Goal: Information Seeking & Learning: Find specific fact

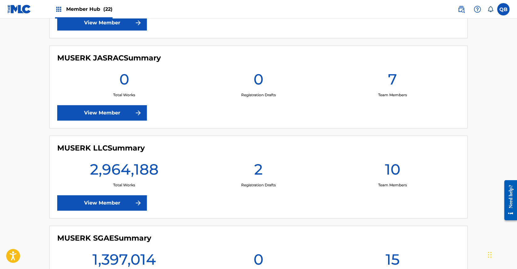
scroll to position [682, 0]
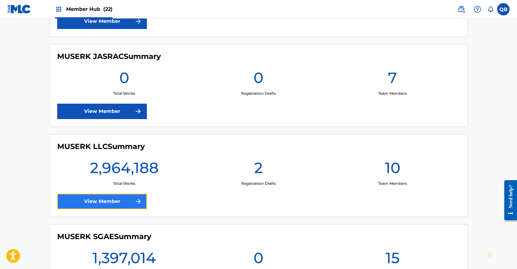
click at [93, 199] on link "View Member" at bounding box center [102, 201] width 90 height 15
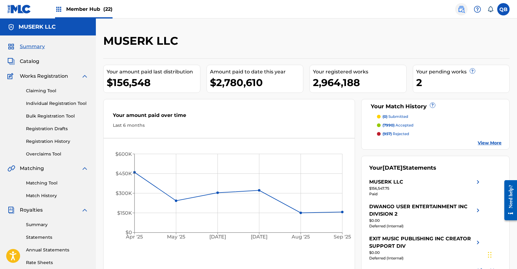
click at [464, 8] on img at bounding box center [460, 9] width 7 height 7
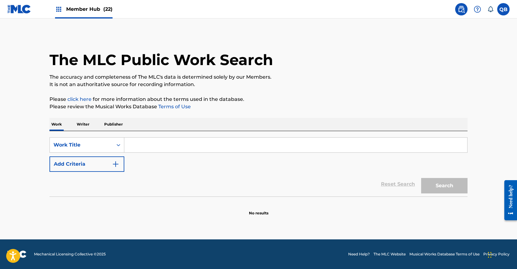
click at [157, 147] on input "Search Form" at bounding box center [295, 145] width 343 height 15
paste input "ANIMA"
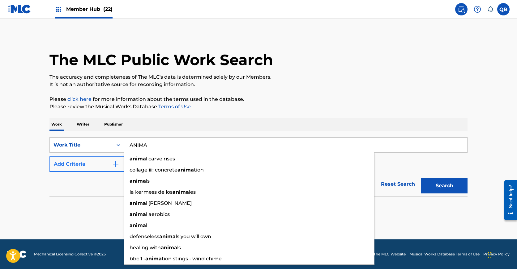
type input "ANIMA"
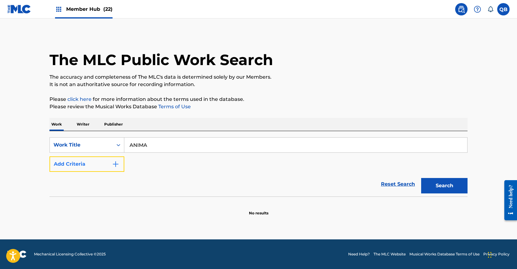
click at [98, 165] on button "Add Criteria" at bounding box center [86, 164] width 75 height 15
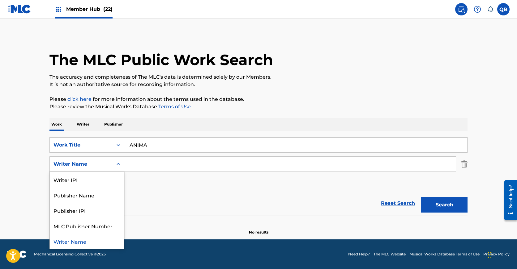
click at [97, 167] on div "Writer Name" at bounding box center [81, 164] width 56 height 7
click at [89, 192] on div "Publisher Name" at bounding box center [87, 195] width 74 height 15
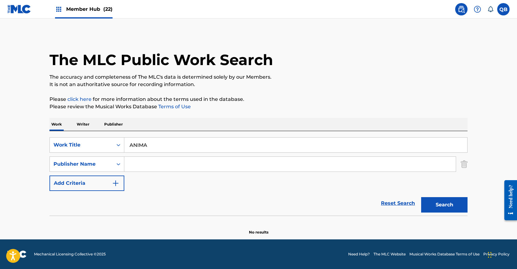
click at [156, 157] on input "Search Form" at bounding box center [289, 164] width 331 height 15
type input "epidemic"
click at [421, 197] on button "Search" at bounding box center [444, 204] width 46 height 15
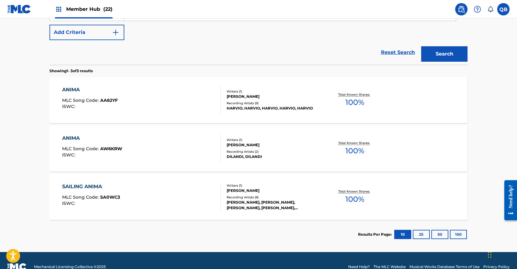
scroll to position [164, 0]
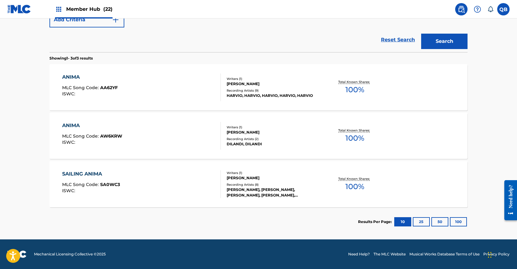
click at [300, 88] on div "Recording Artists ( 9 )" at bounding box center [272, 90] width 93 height 5
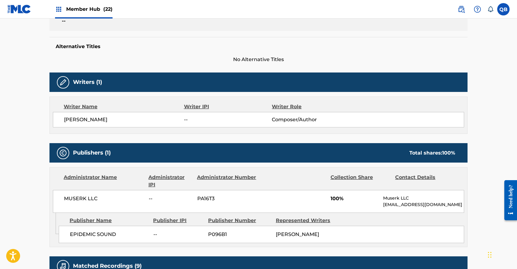
scroll to position [207, 0]
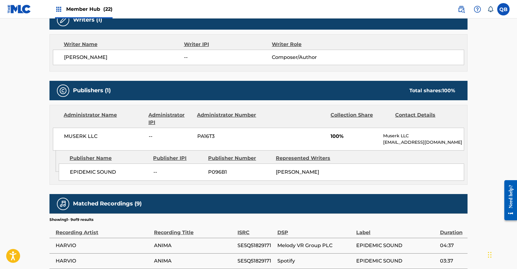
click at [215, 167] on div "EPIDEMIC SOUND -- P096B1 [PERSON_NAME]" at bounding box center [261, 172] width 405 height 17
click at [215, 171] on span "P096B1" at bounding box center [239, 172] width 63 height 7
copy span "P096B1"
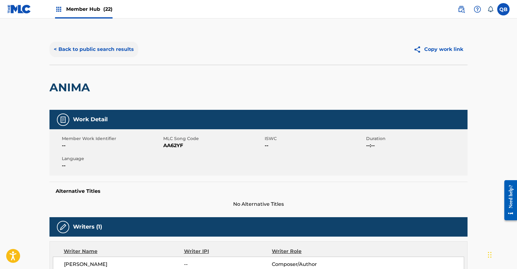
click at [63, 44] on button "< Back to public search results" at bounding box center [93, 49] width 89 height 15
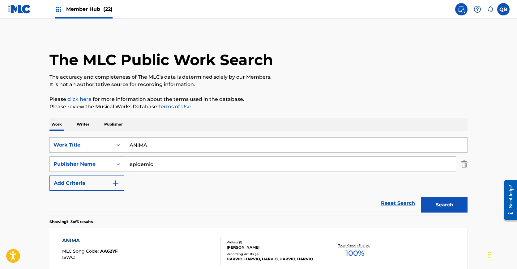
click at [94, 162] on div "Publisher Name" at bounding box center [81, 164] width 56 height 7
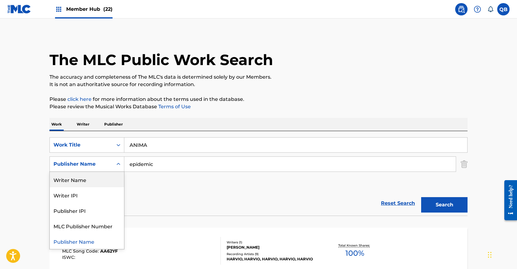
click at [92, 184] on div "Writer Name" at bounding box center [87, 179] width 74 height 15
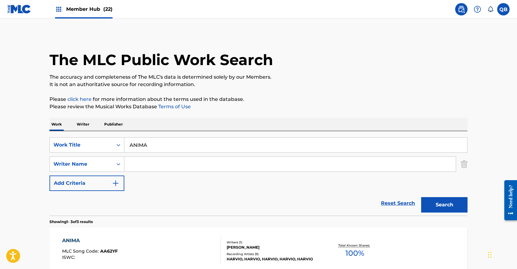
click at [165, 162] on input "Search Form" at bounding box center [289, 164] width 331 height 15
paste input "Ghost of Fatalia"
type input "Ghost of Fatalia"
click at [171, 166] on input "Ghost of Fatalia" at bounding box center [289, 164] width 331 height 15
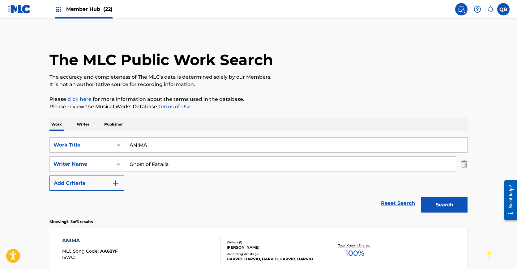
click at [171, 166] on input "Ghost of Fatalia" at bounding box center [289, 164] width 331 height 15
click at [179, 151] on input "ANIMA" at bounding box center [295, 145] width 343 height 15
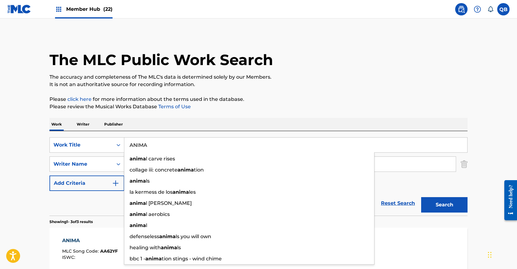
click at [179, 151] on input "ANIMA" at bounding box center [295, 145] width 343 height 15
paste input "Ghost of Fatalia"
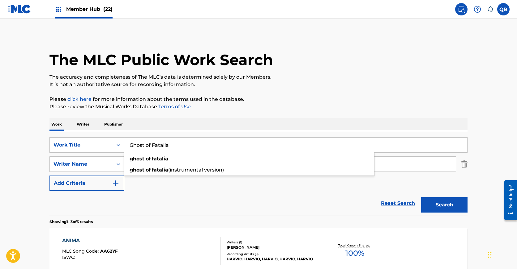
click at [308, 141] on input "Ghost of Fatalia" at bounding box center [295, 145] width 343 height 15
click at [156, 146] on input "Ghost of Fatalia" at bounding box center [295, 145] width 343 height 15
type input "Ghost of Fatalia"
click at [202, 209] on div "Reset Search Search" at bounding box center [258, 203] width 418 height 25
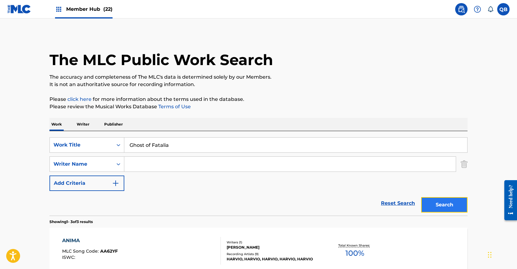
click at [459, 205] on button "Search" at bounding box center [444, 204] width 46 height 15
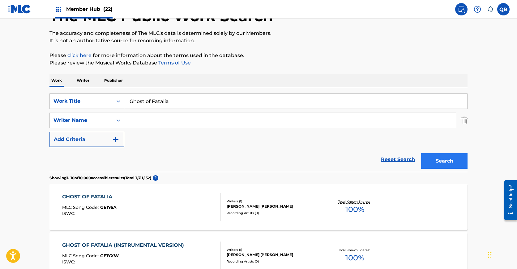
scroll to position [47, 0]
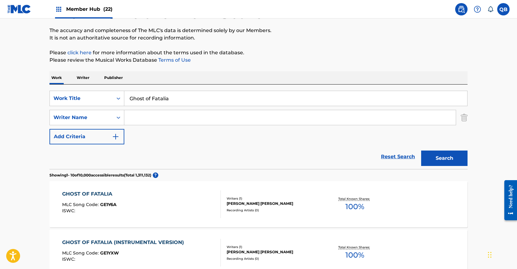
click at [268, 211] on div "Recording Artists ( 0 )" at bounding box center [272, 210] width 93 height 5
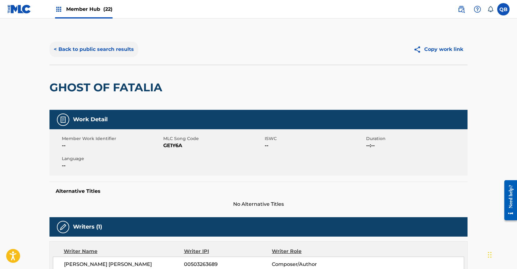
click at [113, 44] on button "< Back to public search results" at bounding box center [93, 49] width 89 height 15
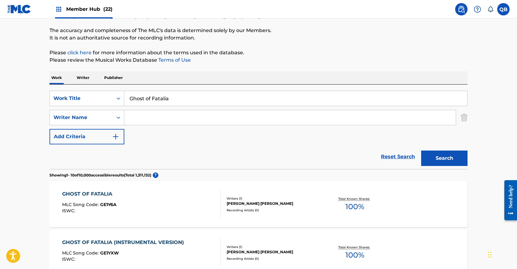
click at [175, 95] on input "Ghost of Fatalia" at bounding box center [295, 98] width 343 height 15
click at [94, 93] on div "Work Title" at bounding box center [81, 99] width 63 height 12
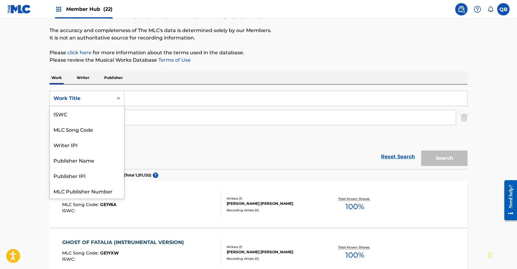
scroll to position [15, 0]
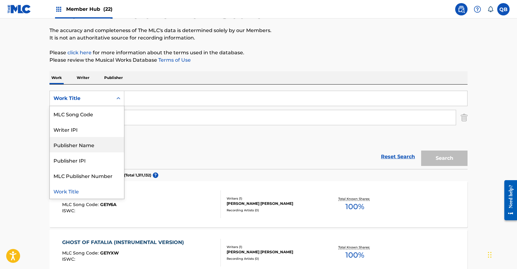
click at [87, 149] on div "Publisher Name" at bounding box center [87, 144] width 74 height 15
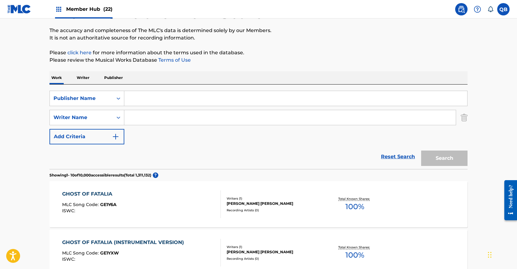
click at [156, 104] on input "Search Form" at bounding box center [295, 98] width 343 height 15
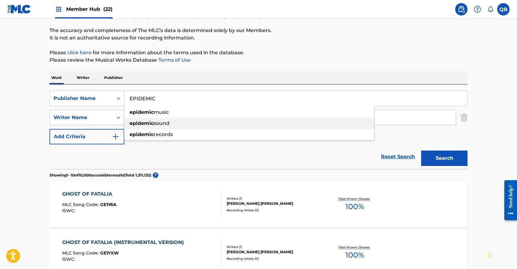
click at [153, 120] on div "epidemic sound" at bounding box center [249, 123] width 250 height 11
type input "epidemic sound"
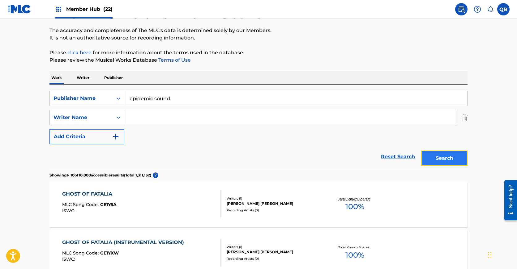
click at [439, 156] on button "Search" at bounding box center [444, 158] width 46 height 15
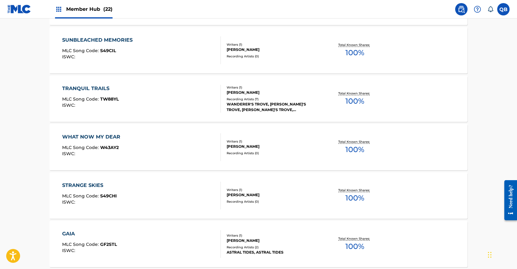
scroll to position [373, 0]
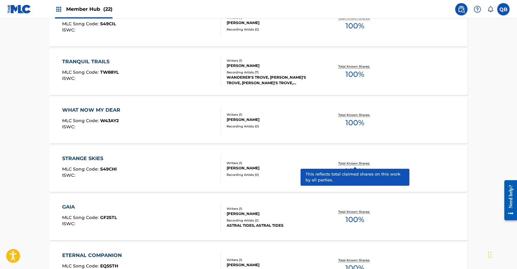
click at [368, 163] on p "Total Known Shares:" at bounding box center [354, 163] width 33 height 5
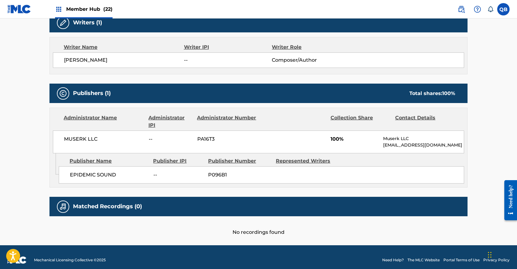
scroll to position [210, 0]
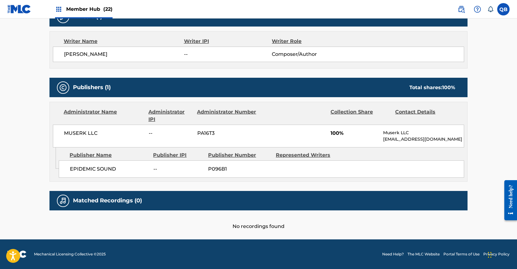
click at [213, 169] on span "P096B1" at bounding box center [239, 169] width 63 height 7
copy span "P096B1"
